Goal: Transaction & Acquisition: Download file/media

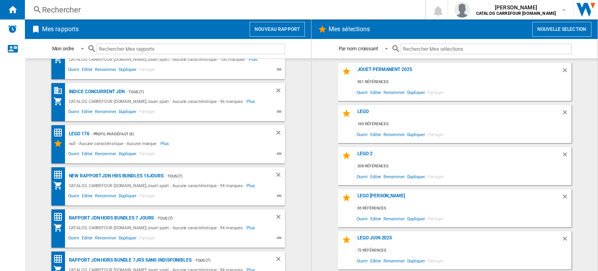
scroll to position [40, 0]
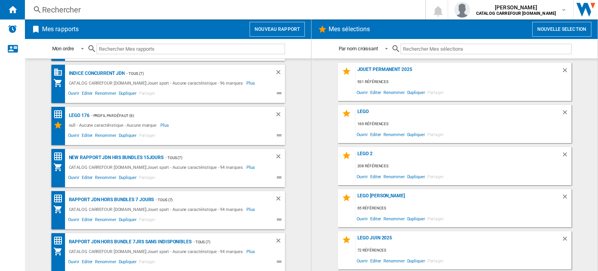
drag, startPoint x: 154, startPoint y: 242, endPoint x: 206, endPoint y: 243, distance: 52.2
click at [154, 242] on div "Rapport JDN Hors bundle 7Jrs sans indisponibles" at bounding box center [129, 242] width 125 height 10
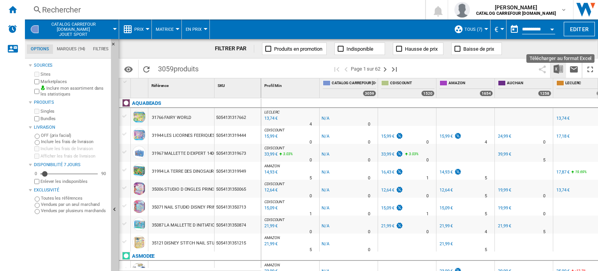
click at [554, 72] on img "Télécharger au format Excel" at bounding box center [558, 68] width 9 height 9
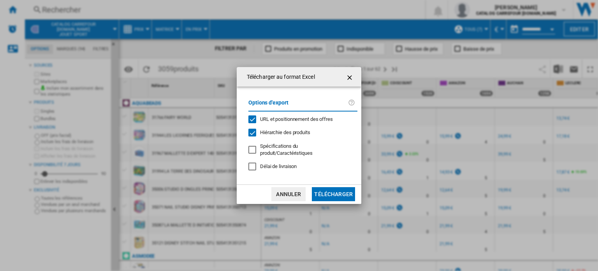
click at [331, 194] on button "Télécharger" at bounding box center [333, 194] width 43 height 14
